Goal: Task Accomplishment & Management: Manage account settings

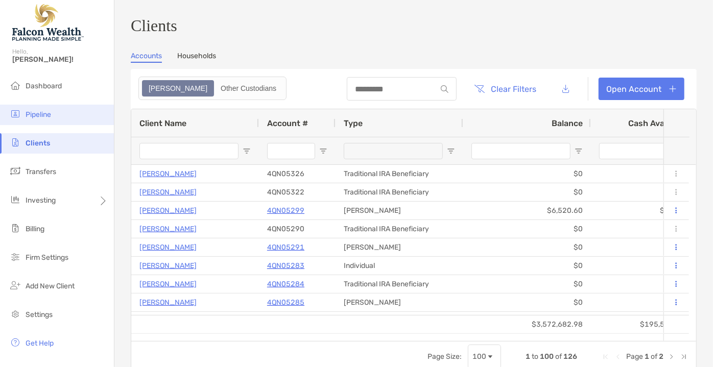
click at [39, 116] on span "Pipeline" at bounding box center [39, 114] width 26 height 9
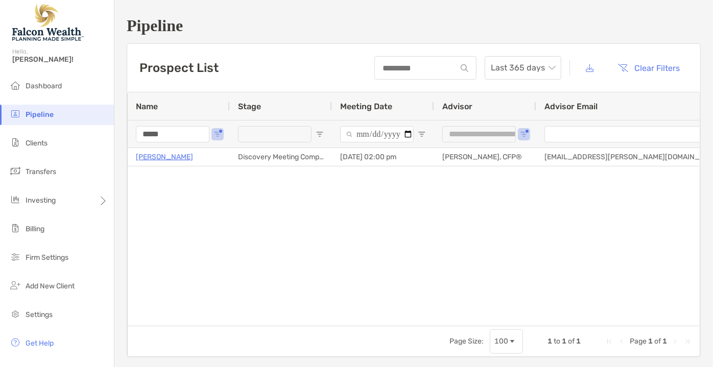
drag, startPoint x: 169, startPoint y: 133, endPoint x: 119, endPoint y: 134, distance: 50.1
click at [119, 134] on div "**********" at bounding box center [413, 187] width 599 height 374
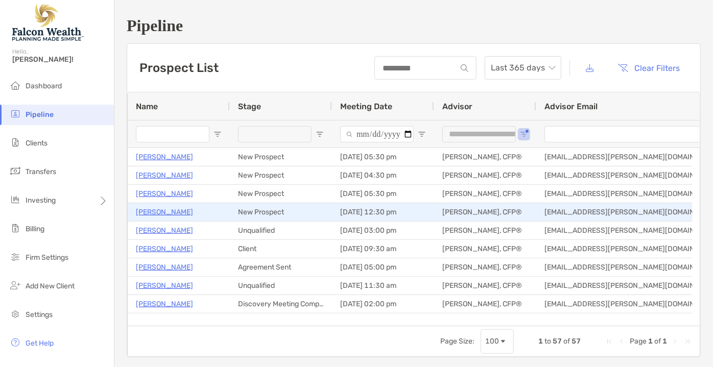
click at [170, 212] on p "[PERSON_NAME]" at bounding box center [164, 212] width 57 height 13
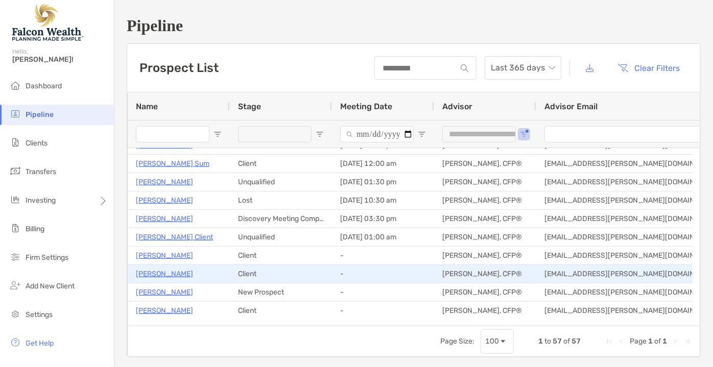
scroll to position [232, 0]
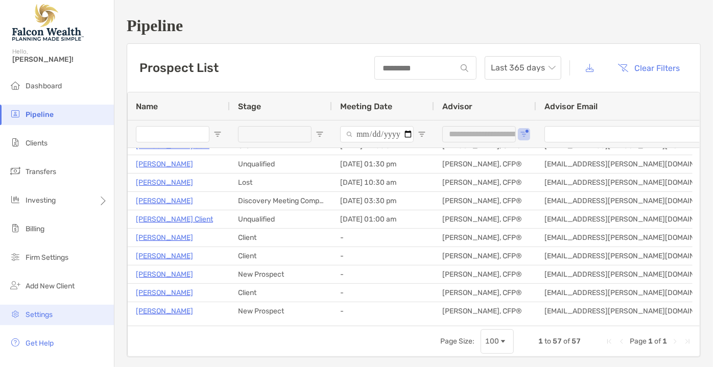
click at [48, 318] on span "Settings" at bounding box center [39, 315] width 27 height 9
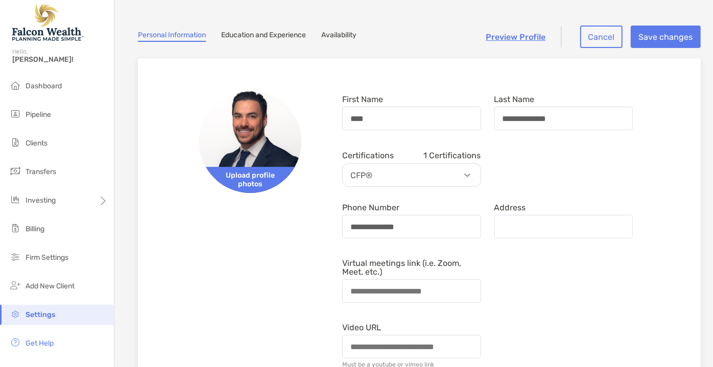
scroll to position [92, 0]
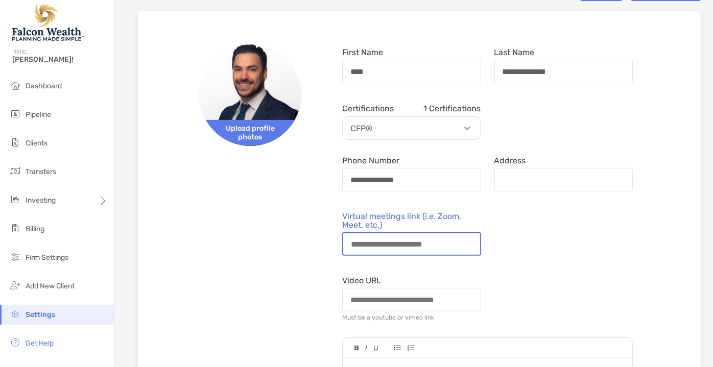
click at [396, 246] on input "Virtual meetings link (i.e. Zoom, Meet, etc.)" at bounding box center [411, 243] width 137 height 21
click at [391, 249] on input "Virtual meetings link (i.e. Zoom, Meet, etc.)" at bounding box center [411, 243] width 137 height 21
drag, startPoint x: 395, startPoint y: 247, endPoint x: 447, endPoint y: 251, distance: 51.7
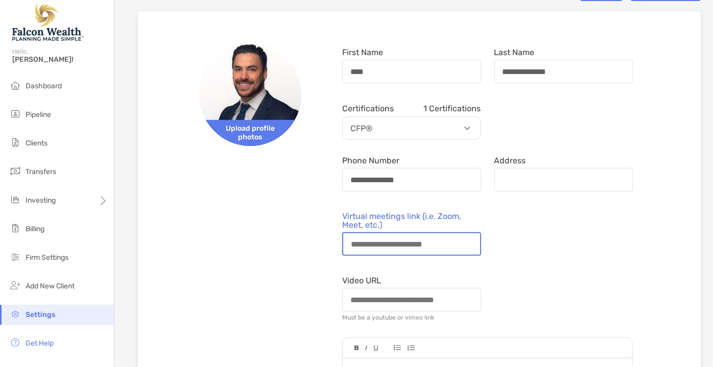
click at [460, 251] on input "Virtual meetings link (i.e. Zoom, Meet, etc.)" at bounding box center [411, 243] width 137 height 21
click at [425, 248] on input "Virtual meetings link (i.e. Zoom, Meet, etc.)" at bounding box center [411, 243] width 137 height 21
drag, startPoint x: 419, startPoint y: 247, endPoint x: 429, endPoint y: 249, distance: 10.3
click at [429, 249] on input "Virtual meetings link (i.e. Zoom, Meet, etc.)" at bounding box center [411, 243] width 137 height 21
click at [429, 248] on input "Virtual meetings link (i.e. Zoom, Meet, etc.)" at bounding box center [411, 243] width 137 height 21
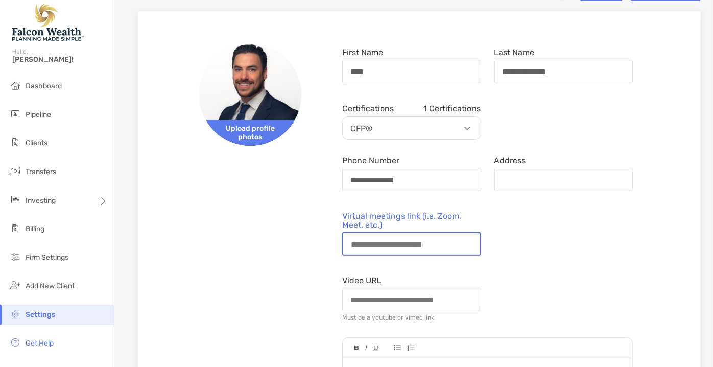
click at [429, 248] on input "Virtual meetings link (i.e. Zoom, Meet, etc.)" at bounding box center [411, 243] width 137 height 21
click at [358, 246] on input "Virtual meetings link (i.e. Zoom, Meet, etc.)" at bounding box center [411, 243] width 137 height 21
click at [357, 246] on input "Virtual meetings link (i.e. Zoom, Meet, etc.)" at bounding box center [411, 243] width 137 height 21
click at [377, 245] on input "Virtual meetings link (i.e. Zoom, Meet, etc.)" at bounding box center [411, 243] width 137 height 21
click at [388, 250] on input "Virtual meetings link (i.e. Zoom, Meet, etc.)" at bounding box center [411, 243] width 137 height 21
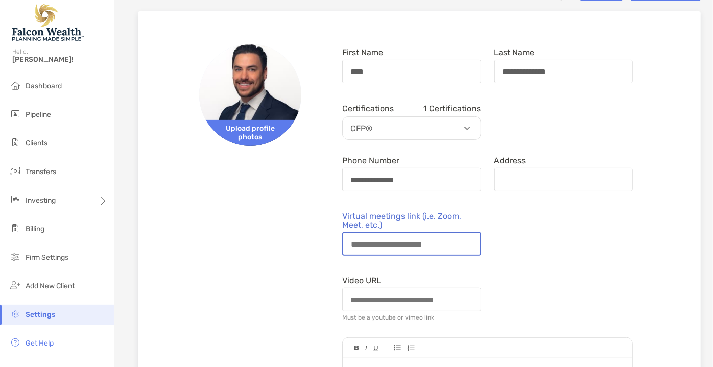
drag, startPoint x: 348, startPoint y: 247, endPoint x: 448, endPoint y: 251, distance: 99.7
click at [448, 251] on input "Virtual meetings link (i.e. Zoom, Meet, etc.)" at bounding box center [411, 243] width 137 height 21
click at [420, 248] on input "Virtual meetings link (i.e. Zoom, Meet, etc.)" at bounding box center [411, 243] width 137 height 21
click at [378, 219] on label "Virtual meetings link (i.e. Zoom, Meet, etc.)" at bounding box center [411, 220] width 139 height 17
click at [378, 233] on input "Virtual meetings link (i.e. Zoom, Meet, etc.)" at bounding box center [411, 243] width 137 height 21
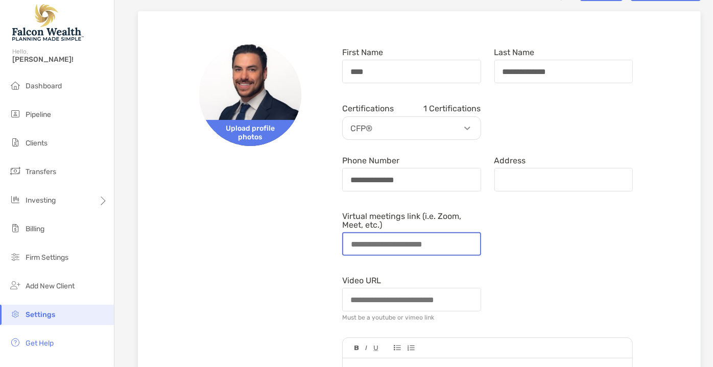
click at [376, 245] on input "Virtual meetings link (i.e. Zoom, Meet, etc.)" at bounding box center [411, 243] width 137 height 21
drag, startPoint x: 350, startPoint y: 249, endPoint x: 454, endPoint y: 250, distance: 103.7
click at [454, 250] on input "Virtual meetings link (i.e. Zoom, Meet, etc.)" at bounding box center [411, 243] width 137 height 21
paste input "**********"
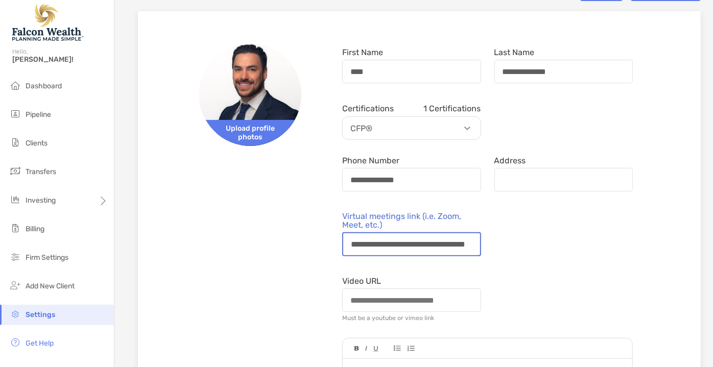
drag, startPoint x: 389, startPoint y: 247, endPoint x: 312, endPoint y: 248, distance: 77.7
type input "**********"
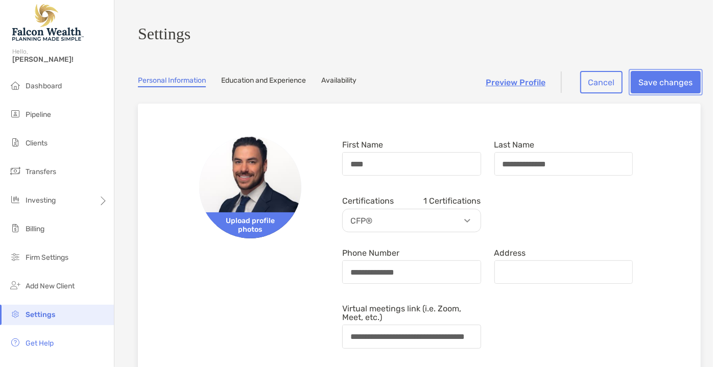
click at [662, 87] on button "Save changes" at bounding box center [666, 82] width 70 height 22
click at [645, 80] on button "Save changes" at bounding box center [666, 82] width 70 height 22
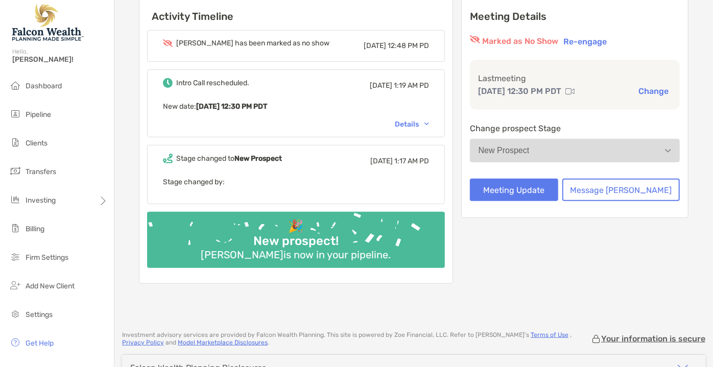
scroll to position [135, 0]
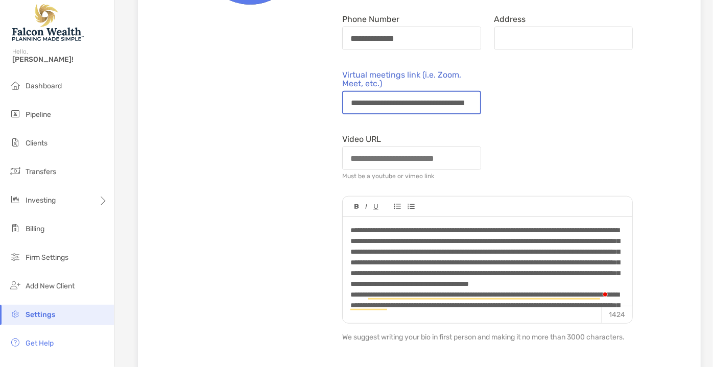
scroll to position [0, 37]
drag, startPoint x: 382, startPoint y: 101, endPoint x: 525, endPoint y: 106, distance: 142.6
click at [525, 106] on div "**********" at bounding box center [488, 92] width 304 height 53
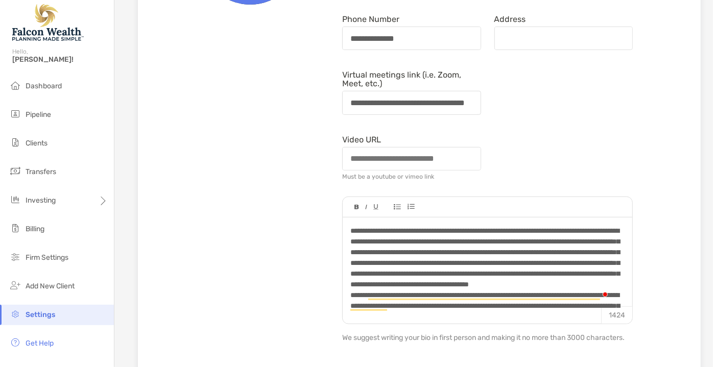
click at [527, 110] on div "**********" at bounding box center [488, 92] width 304 height 53
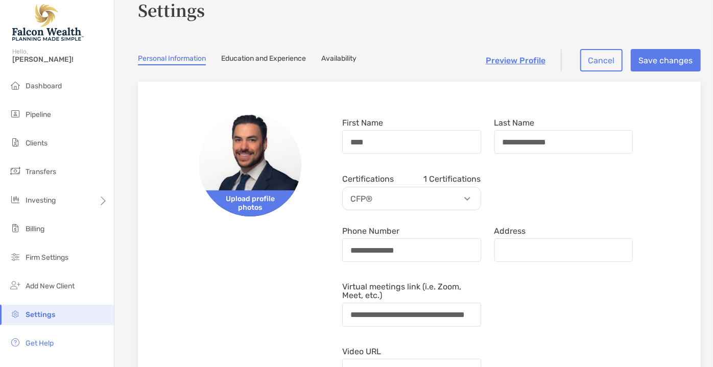
scroll to position [0, 0]
